Goal: Information Seeking & Learning: Check status

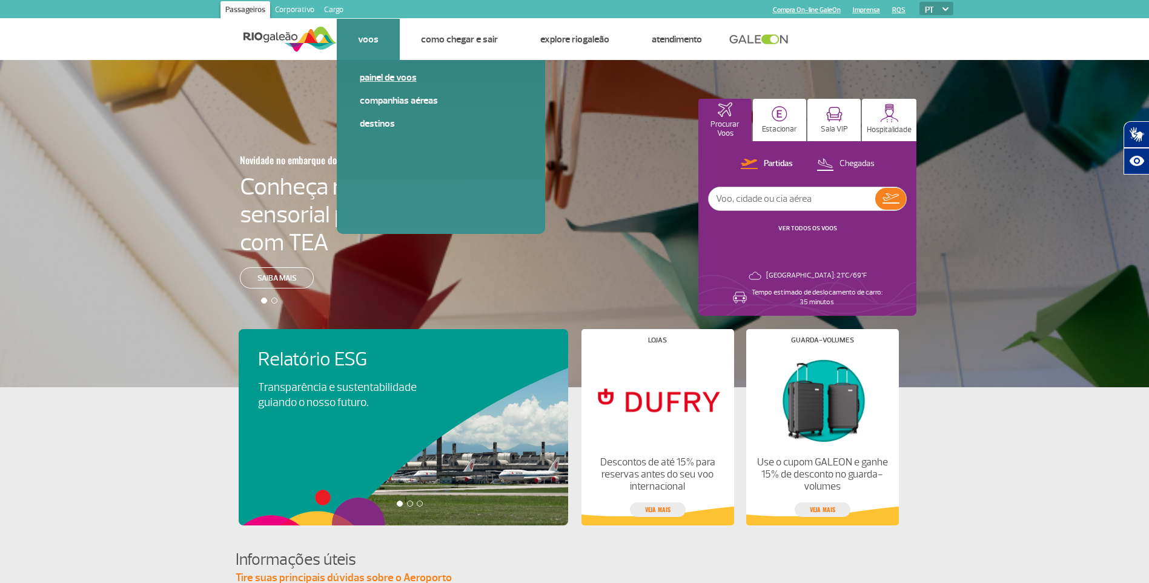
click at [388, 76] on link "Painel de voos" at bounding box center [441, 77] width 162 height 13
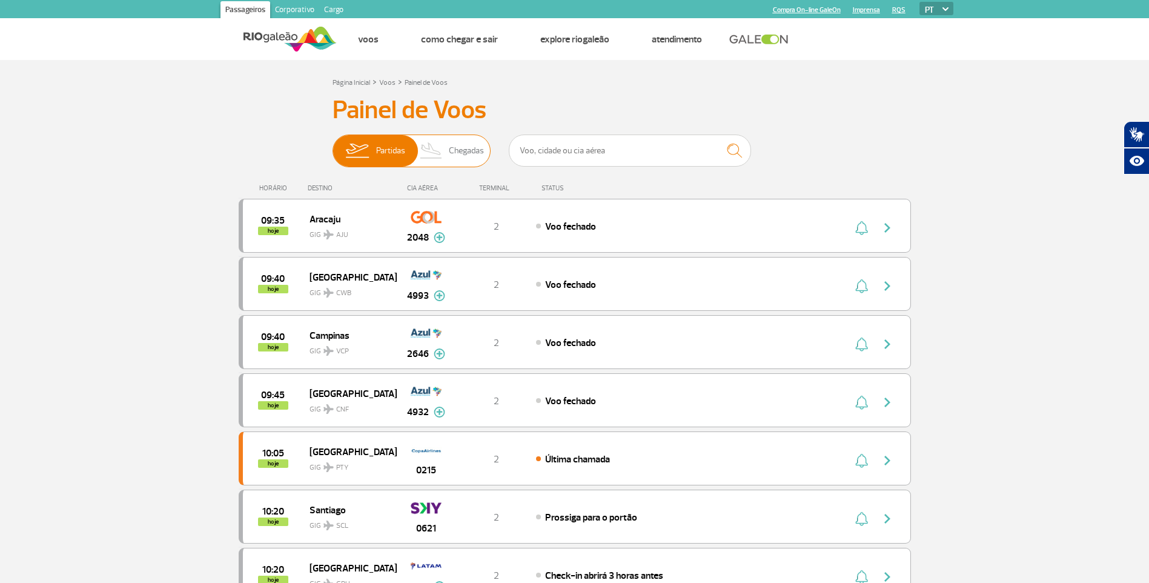
click at [470, 153] on span "Chegadas" at bounding box center [466, 151] width 35 height 32
click at [333, 145] on input "Partidas Chegadas" at bounding box center [333, 145] width 0 height 0
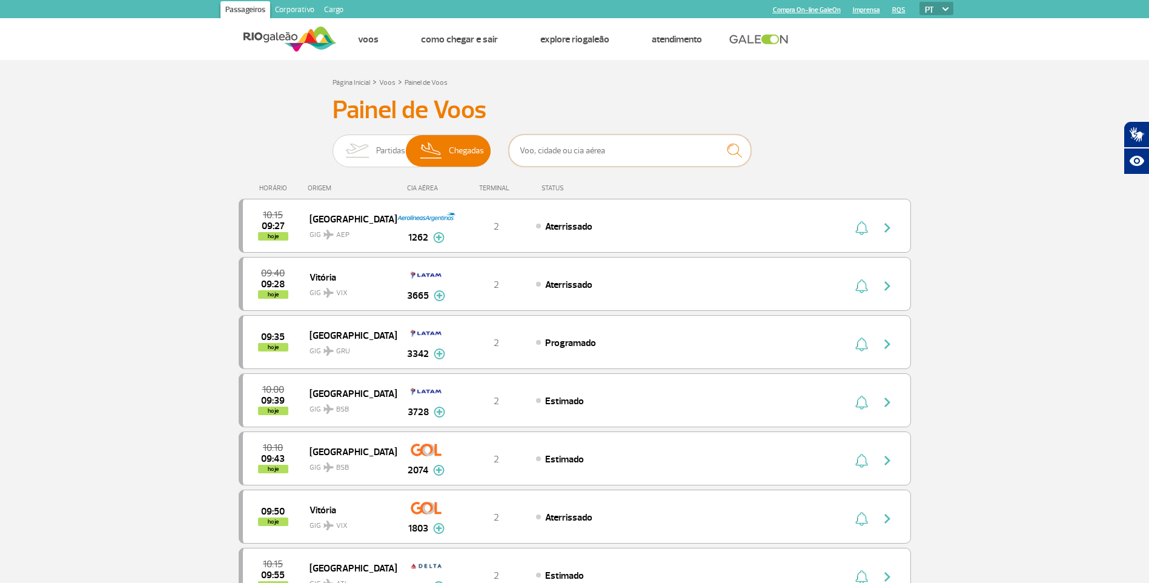
click at [606, 157] on input "text" at bounding box center [630, 151] width 242 height 32
click at [591, 153] on input "text" at bounding box center [630, 151] width 242 height 32
type input "[GEOGRAPHIC_DATA]"
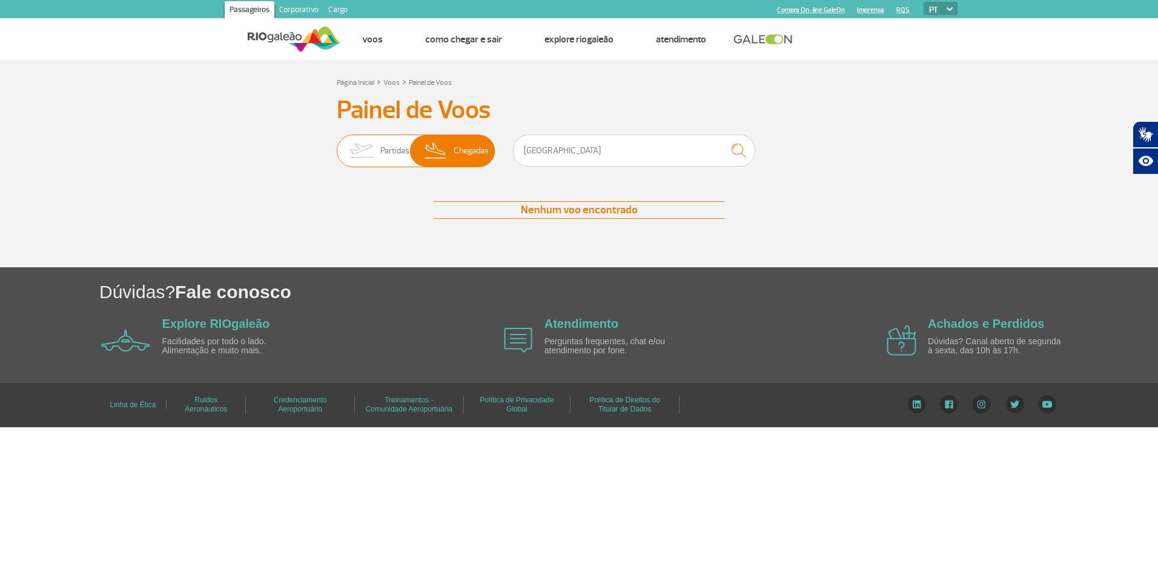
click at [398, 144] on span "Partidas" at bounding box center [394, 151] width 29 height 32
click at [337, 145] on input "Partidas Chegadas" at bounding box center [337, 145] width 0 height 0
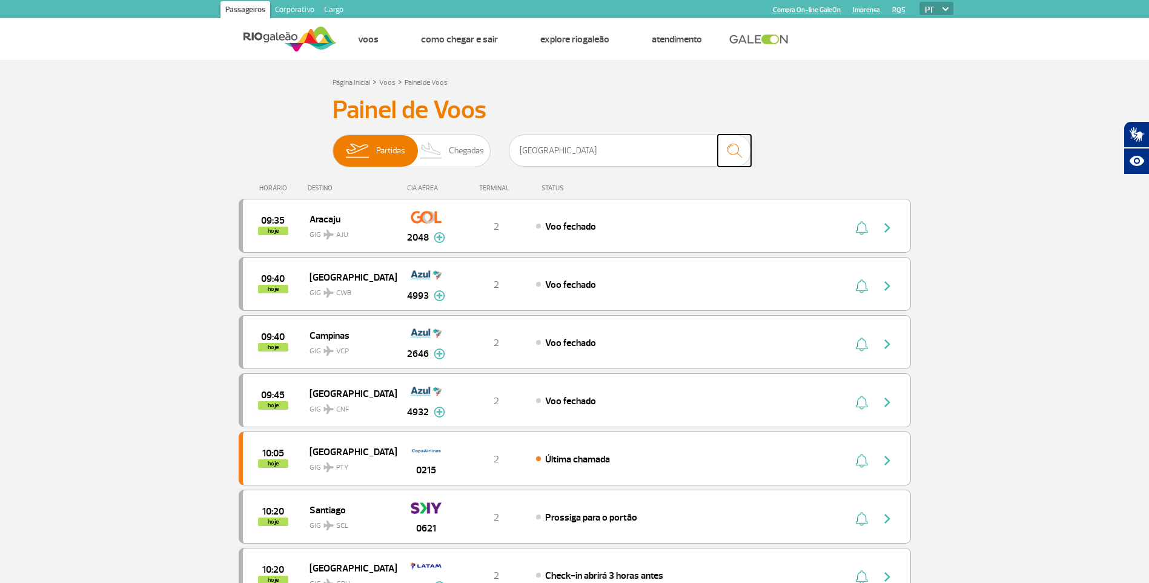
click at [729, 151] on img "submit" at bounding box center [735, 150] width 26 height 25
click at [734, 151] on img "submit" at bounding box center [735, 150] width 26 height 25
click at [561, 148] on input "[GEOGRAPHIC_DATA]" at bounding box center [630, 151] width 242 height 32
click at [732, 147] on img "submit" at bounding box center [735, 150] width 26 height 25
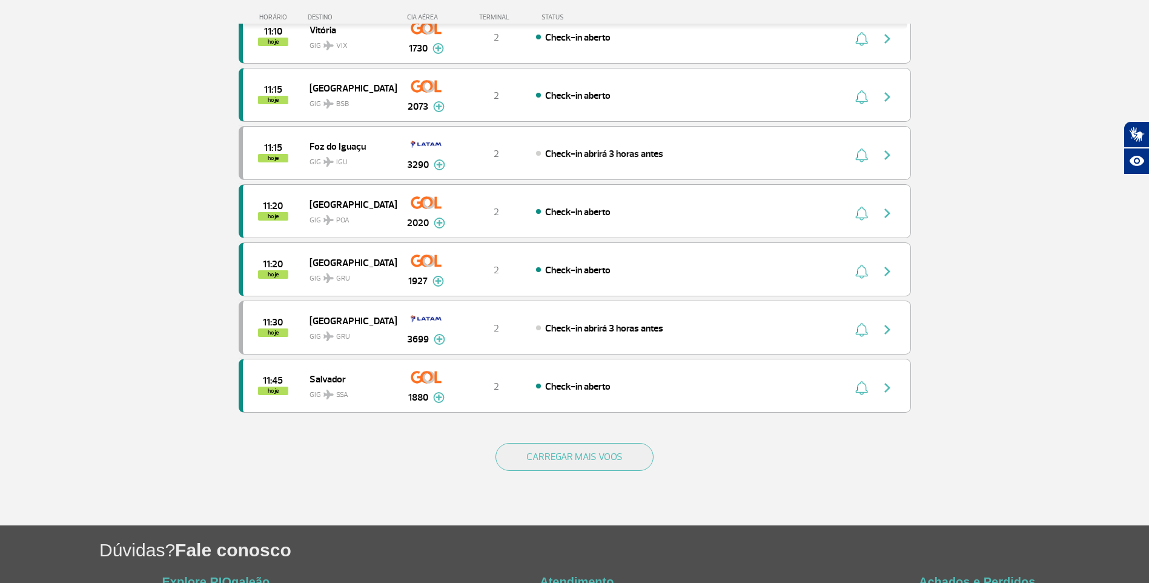
scroll to position [969, 0]
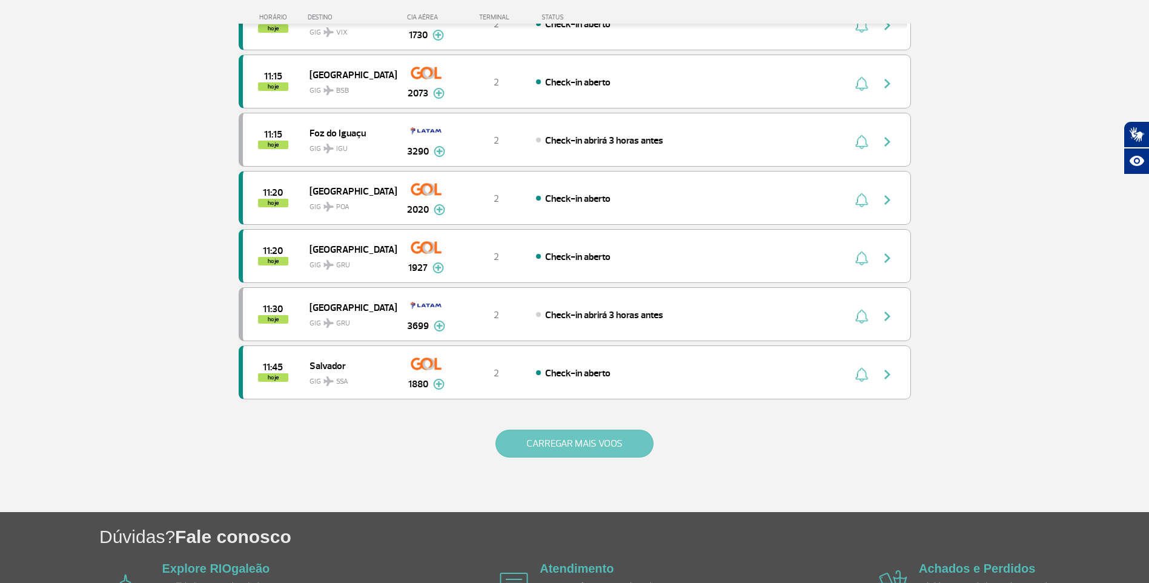
click at [584, 439] on button "CARREGAR MAIS VOOS" at bounding box center [575, 444] width 158 height 28
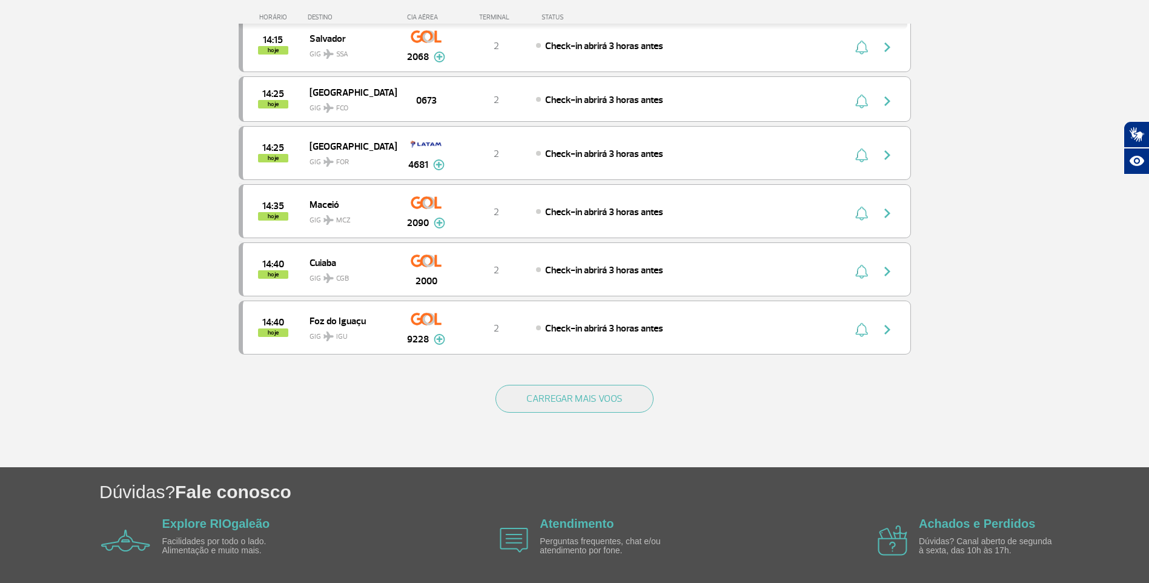
scroll to position [2181, 0]
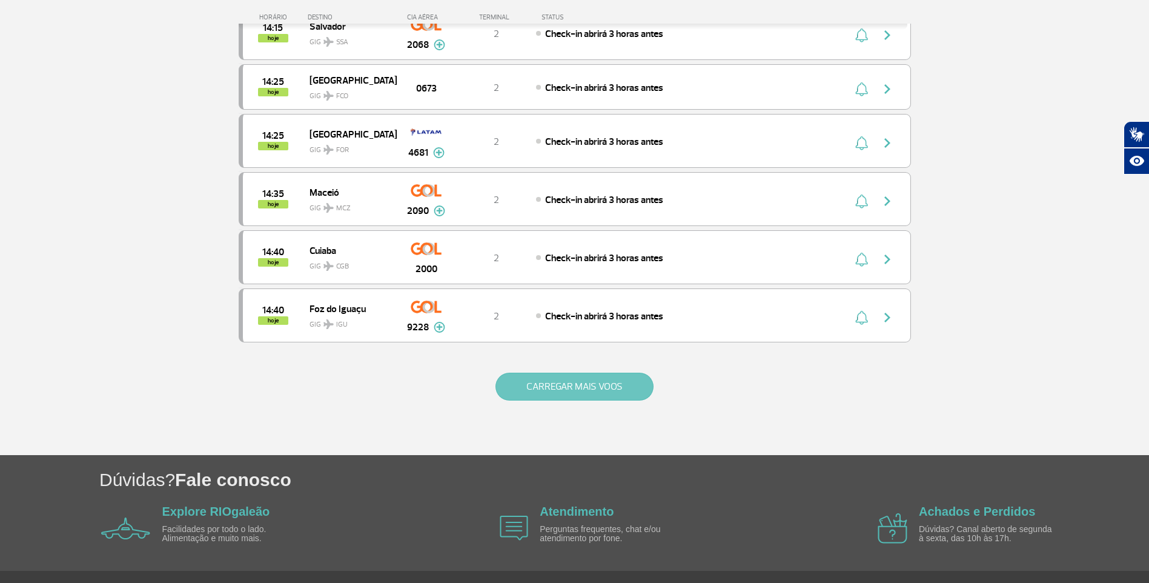
click at [566, 388] on button "CARREGAR MAIS VOOS" at bounding box center [575, 387] width 158 height 28
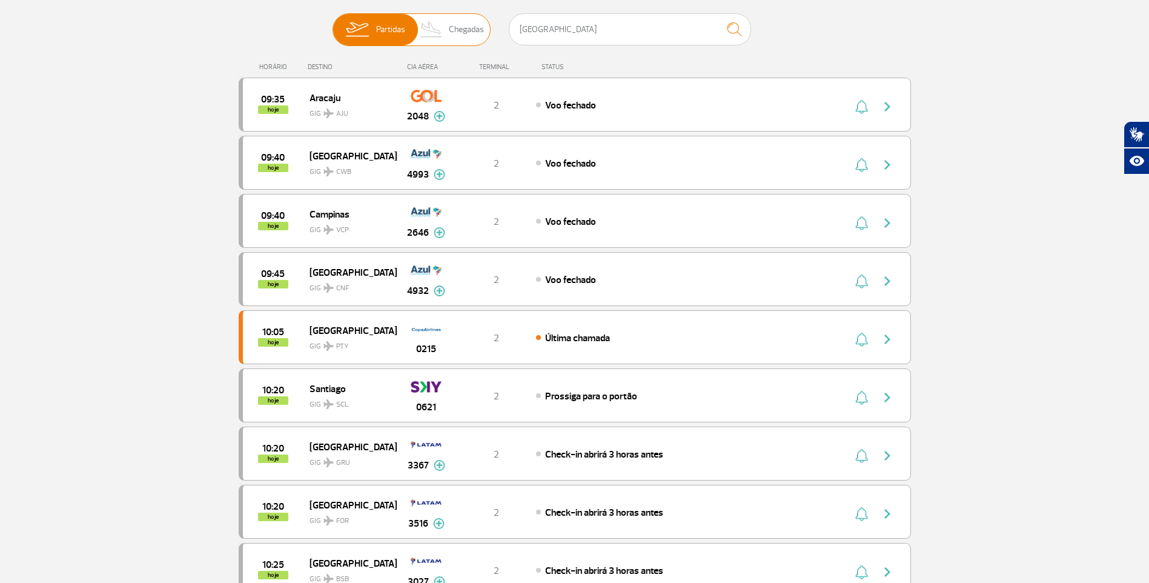
scroll to position [0, 0]
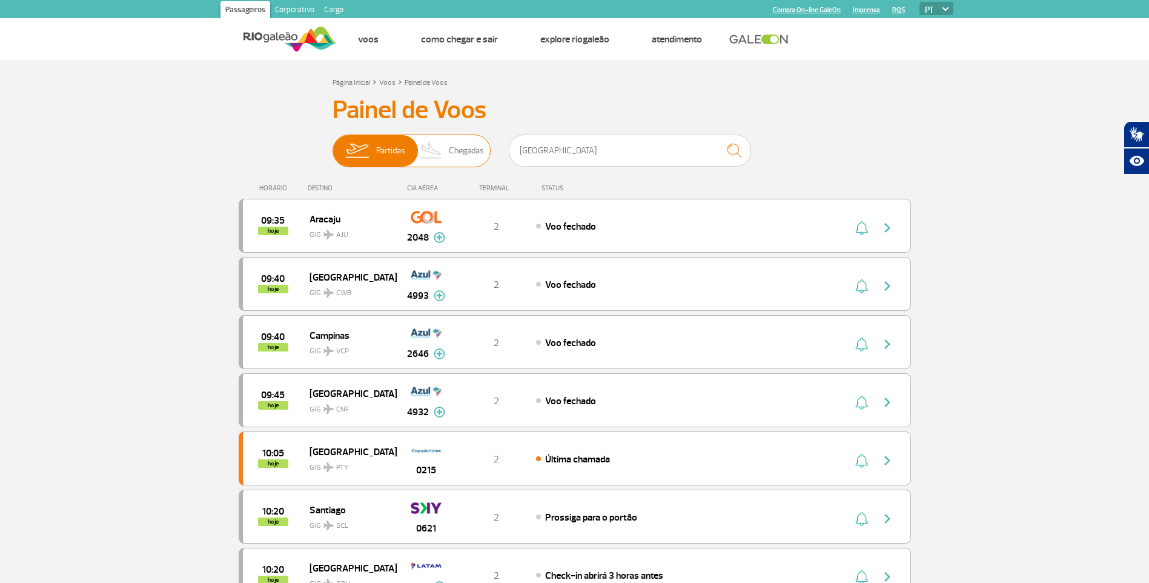
click at [456, 148] on span "Chegadas" at bounding box center [466, 151] width 35 height 32
click at [333, 145] on input "Partidas Chegadas" at bounding box center [333, 145] width 0 height 0
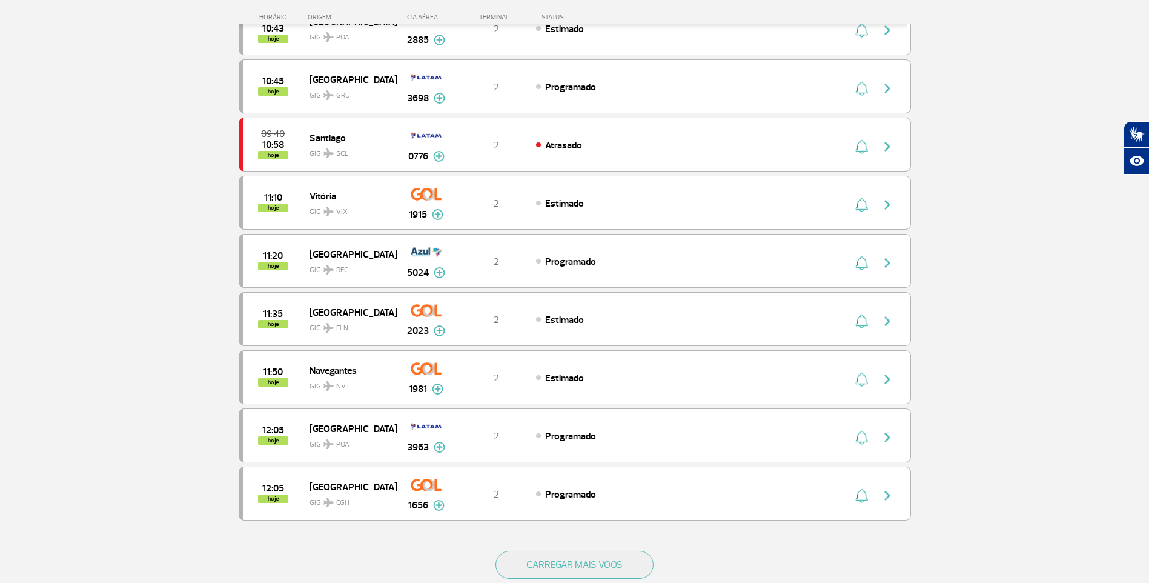
scroll to position [909, 0]
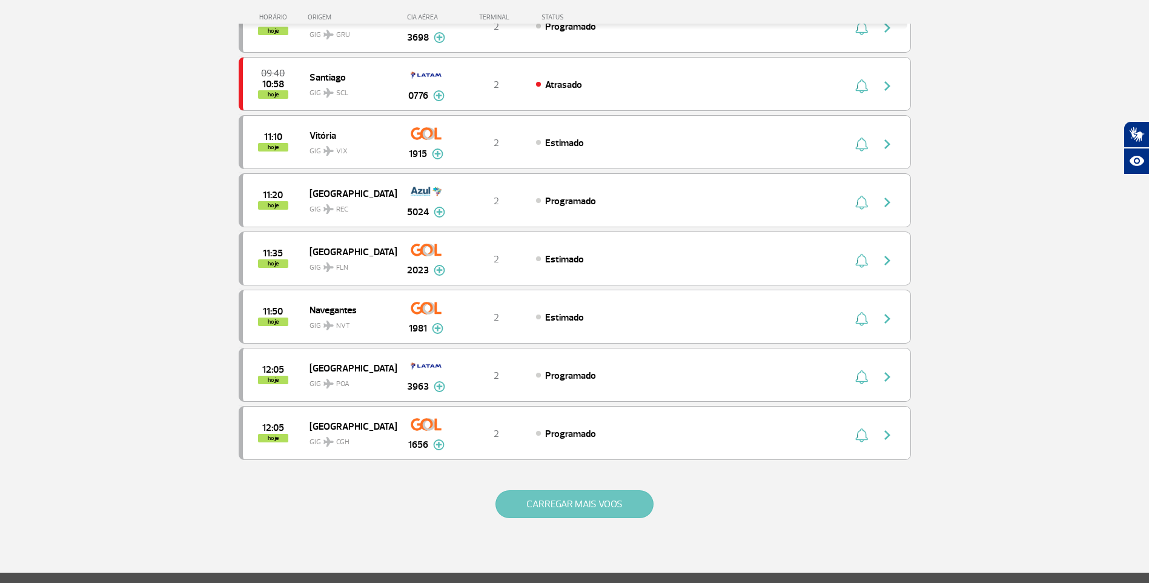
click at [553, 498] on button "CARREGAR MAIS VOOS" at bounding box center [575, 504] width 158 height 28
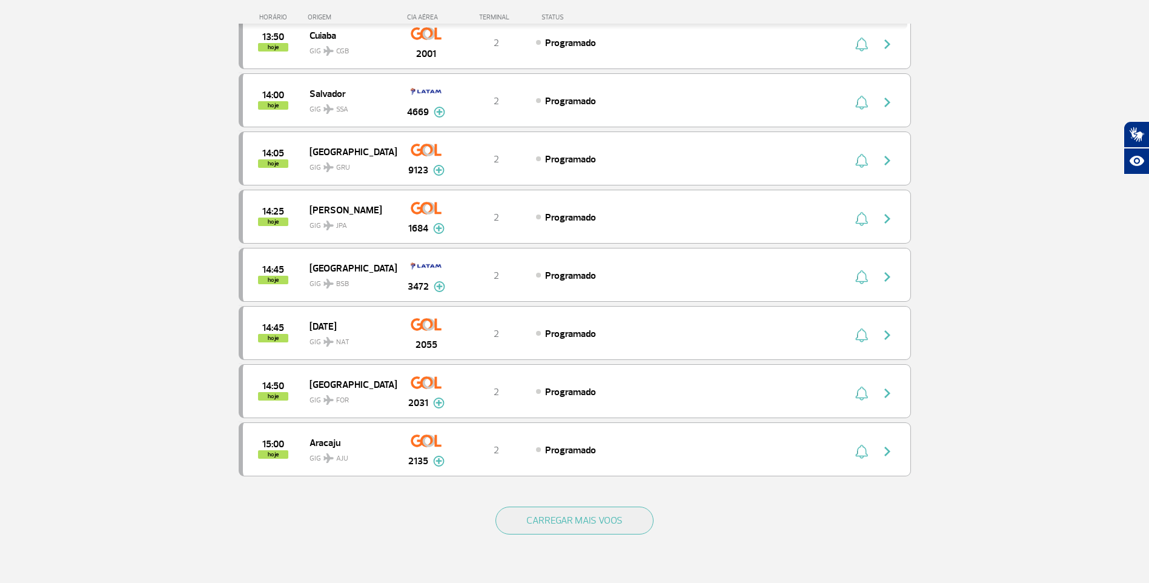
scroll to position [2060, 0]
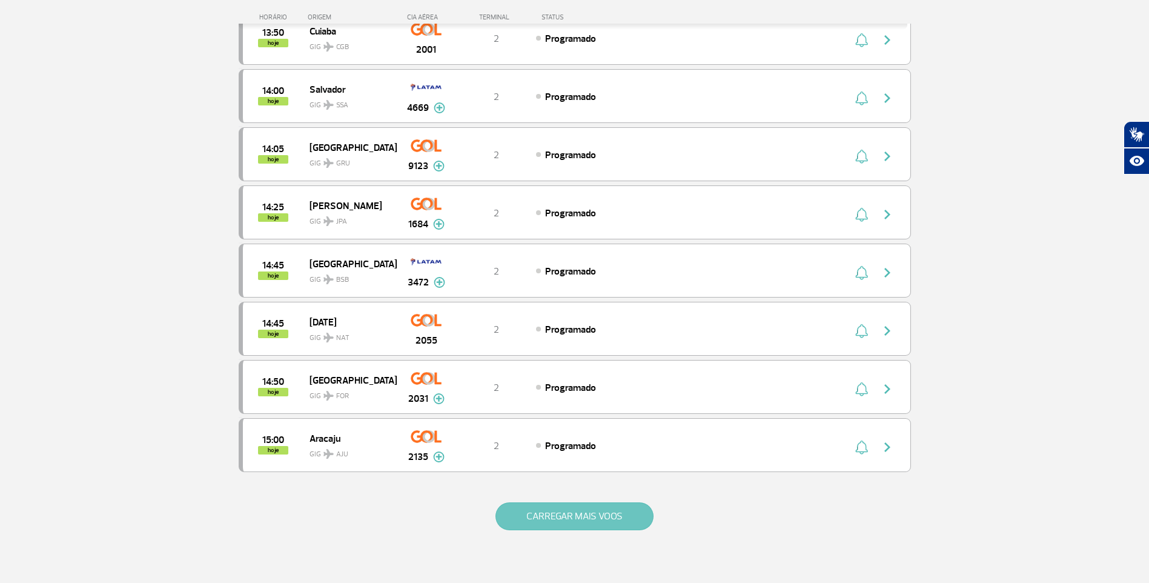
click at [573, 514] on button "CARREGAR MAIS VOOS" at bounding box center [575, 516] width 158 height 28
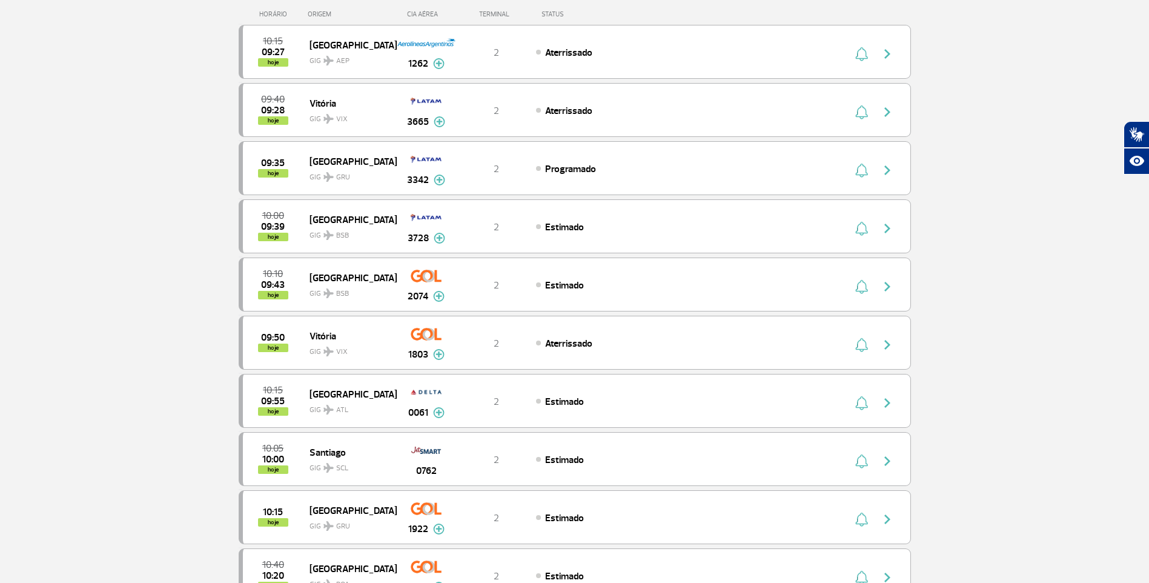
scroll to position [0, 0]
